Goal: Task Accomplishment & Management: Manage account settings

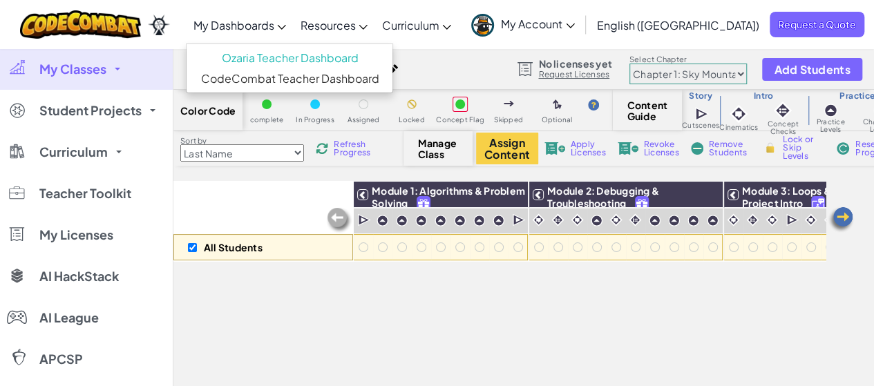
click at [274, 20] on span "My Dashboards" at bounding box center [233, 25] width 81 height 15
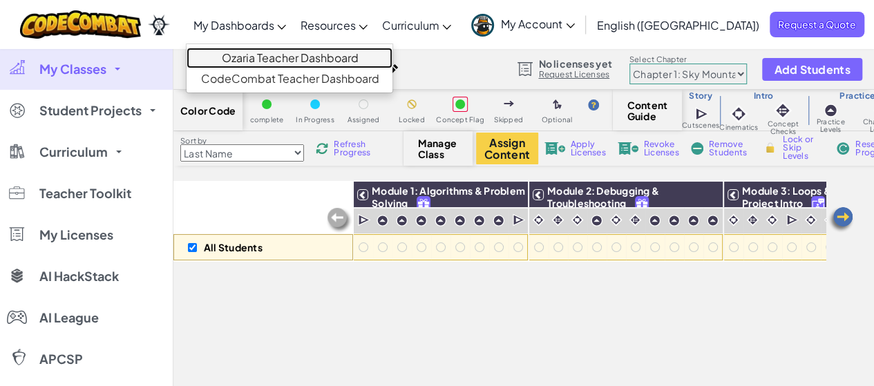
click at [290, 57] on link "Ozaria Teacher Dashboard" at bounding box center [290, 58] width 206 height 21
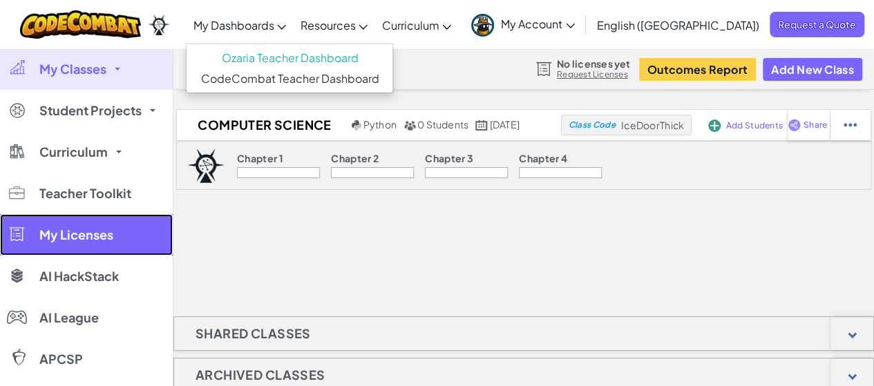
click at [73, 223] on link "My Licenses" at bounding box center [86, 234] width 173 height 41
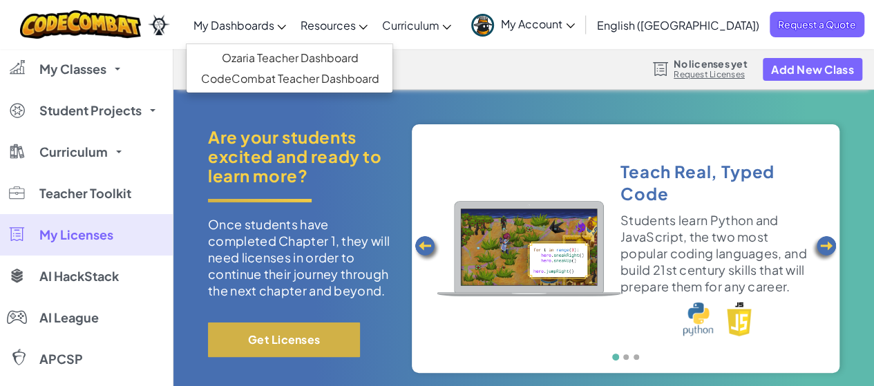
click at [255, 350] on button "Get Licenses" at bounding box center [284, 340] width 152 height 35
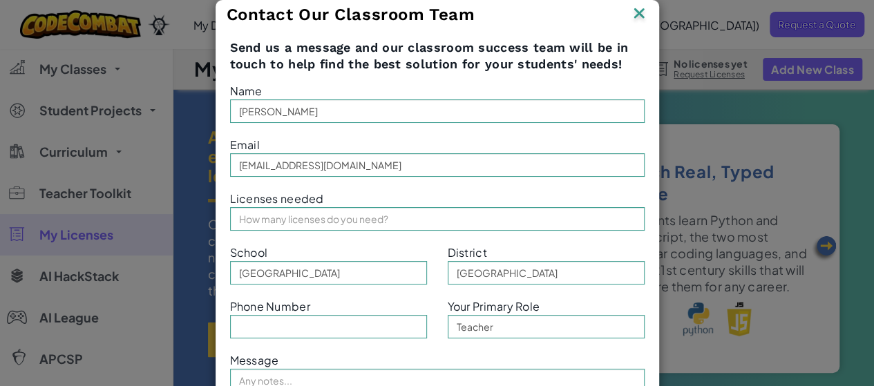
click at [639, 10] on img at bounding box center [639, 14] width 18 height 21
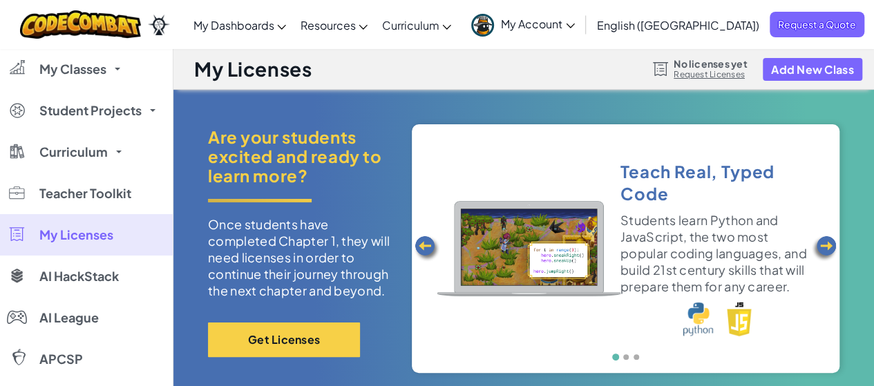
click at [575, 30] on span "My Account" at bounding box center [538, 24] width 74 height 15
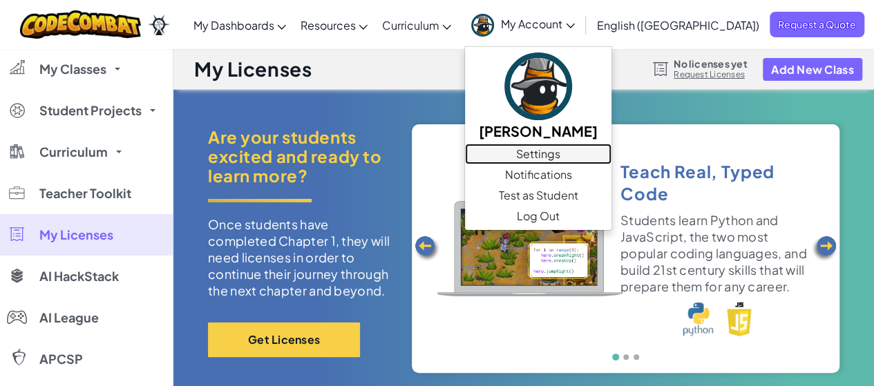
click at [611, 151] on link "Settings" at bounding box center [538, 154] width 146 height 21
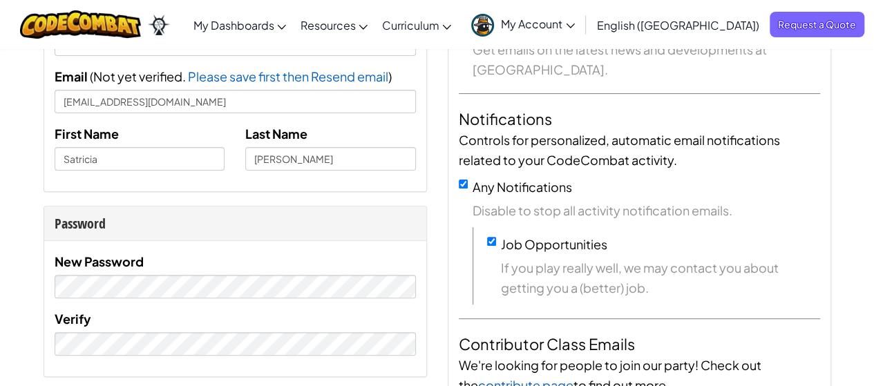
scroll to position [146, 0]
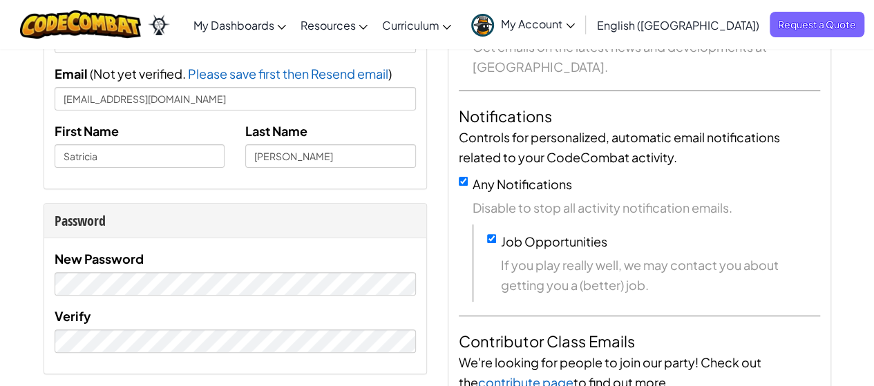
click at [462, 186] on div "Any Notifications Disable to stop all activity notification emails." at bounding box center [639, 196] width 361 height 44
click at [462, 180] on input "Any Notifications" at bounding box center [463, 181] width 9 height 9
checkbox input "false"
click at [493, 240] on input "Job Opportunities" at bounding box center [491, 238] width 9 height 9
checkbox input "false"
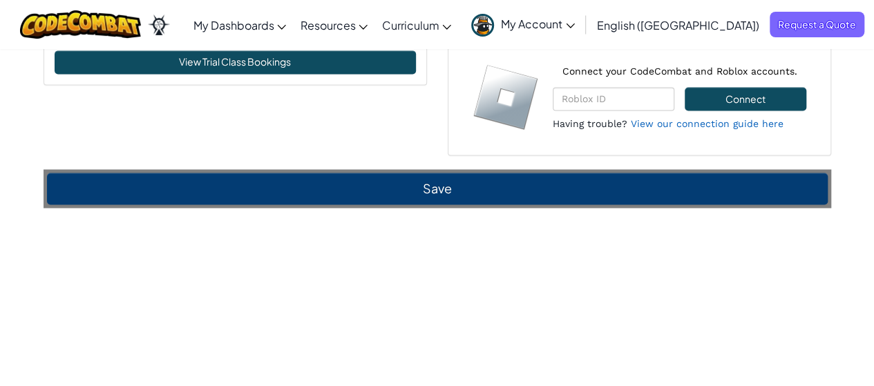
scroll to position [1012, 0]
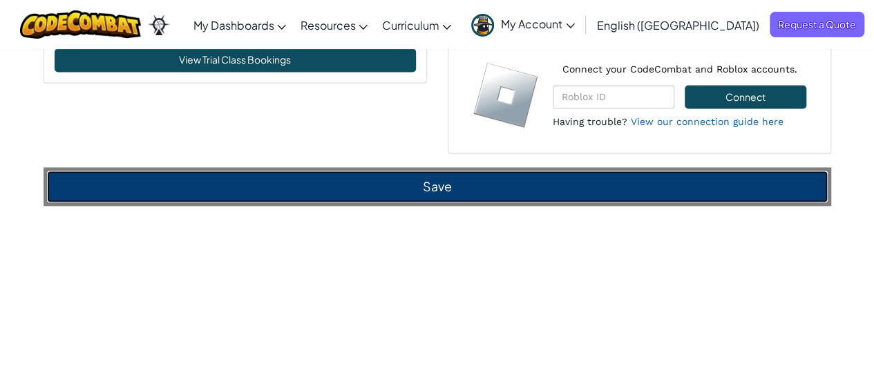
click at [715, 194] on button "Save" at bounding box center [437, 187] width 781 height 32
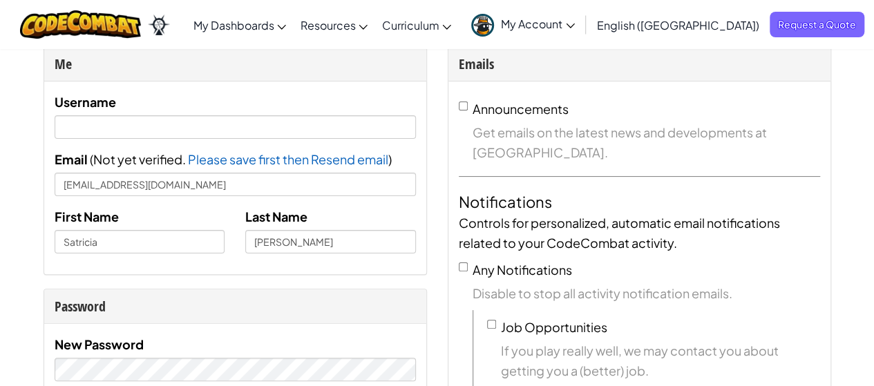
scroll to position [0, 0]
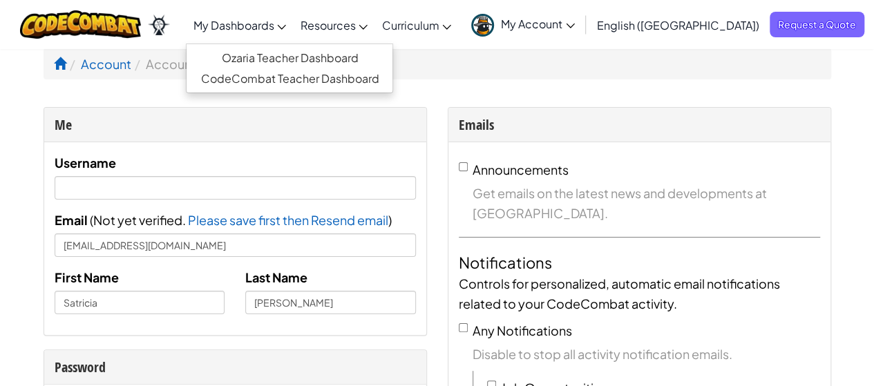
click at [262, 30] on span "My Dashboards" at bounding box center [233, 25] width 81 height 15
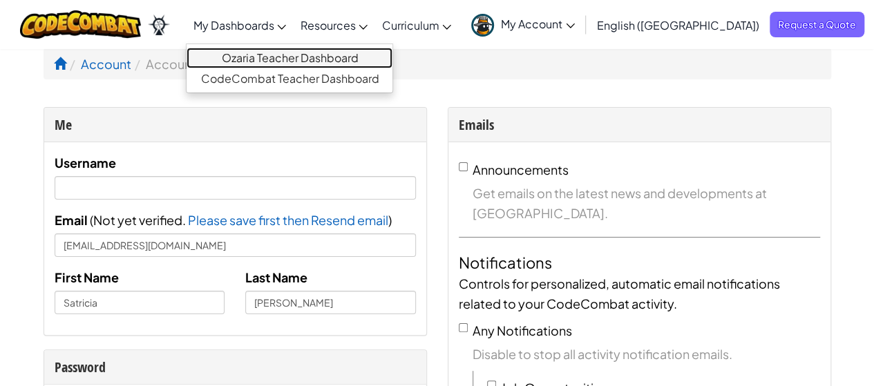
click at [271, 56] on link "Ozaria Teacher Dashboard" at bounding box center [290, 58] width 206 height 21
